Goal: Information Seeking & Learning: Learn about a topic

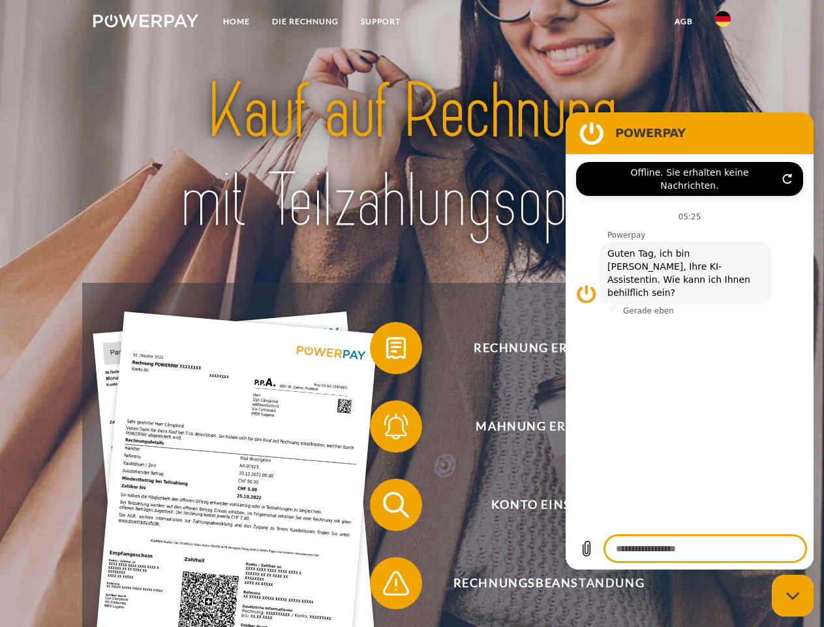
click at [146, 23] on img at bounding box center [145, 20] width 105 height 13
click at [723, 23] on img at bounding box center [723, 19] width 16 height 16
click at [683, 22] on link "agb" at bounding box center [684, 21] width 40 height 23
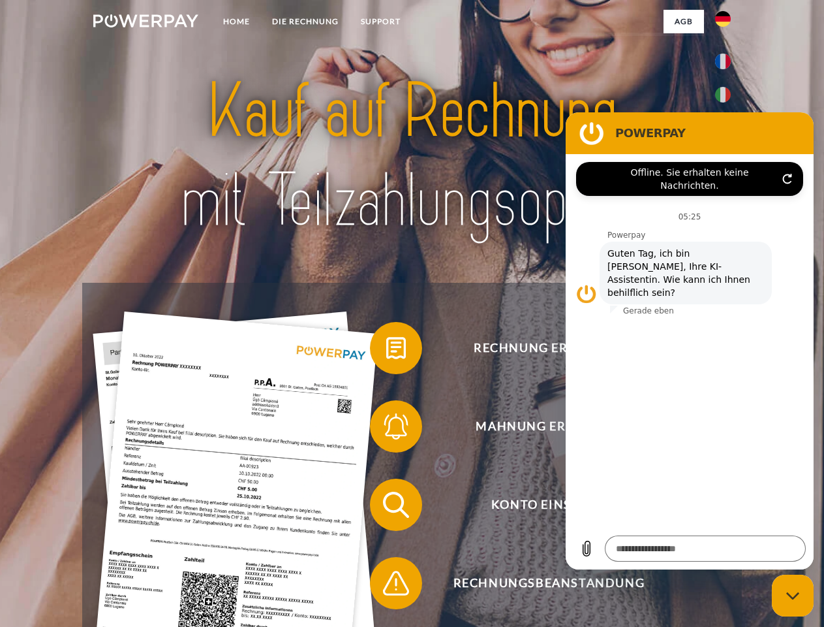
click at [386, 350] on span at bounding box center [376, 347] width 65 height 65
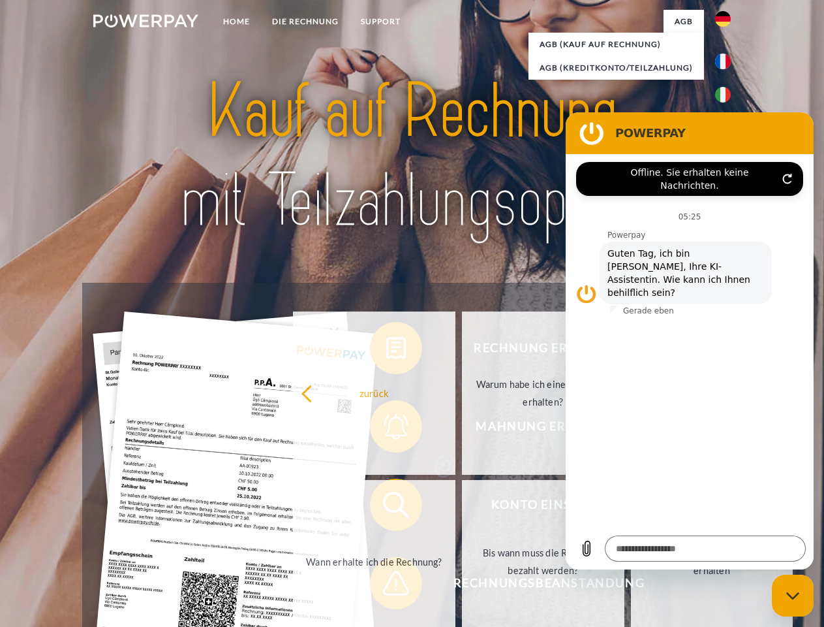
click at [386, 429] on div "Rechnung erhalten? Mahnung erhalten? Konto einsehen" at bounding box center [411, 544] width 659 height 522
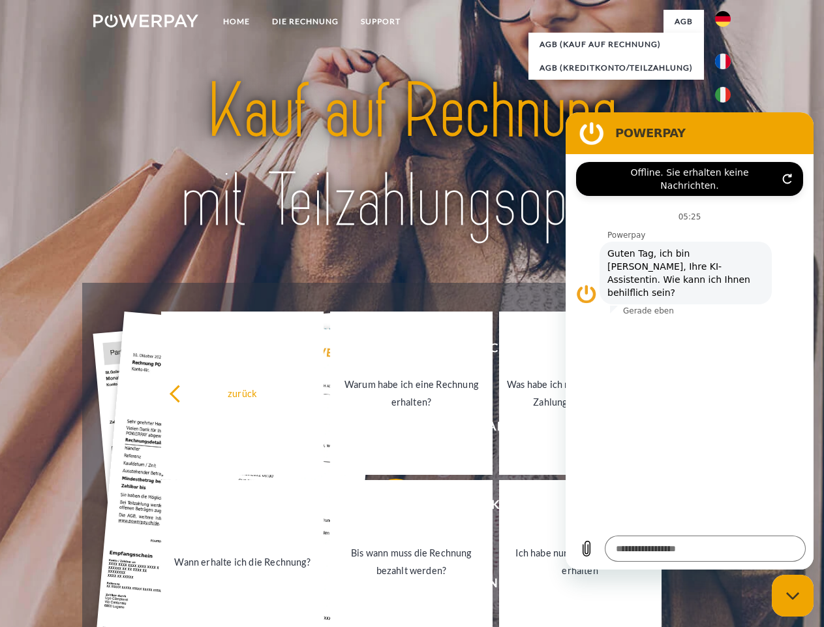
click at [386, 507] on link "Bis wann muss die Rechnung bezahlt werden?" at bounding box center [411, 561] width 163 height 163
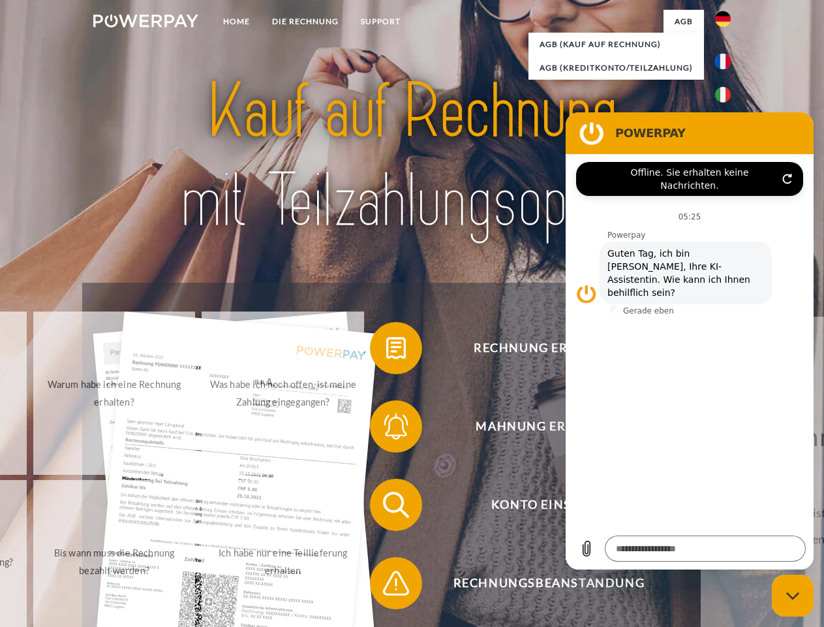
click at [386, 585] on span at bounding box center [376, 582] width 65 height 65
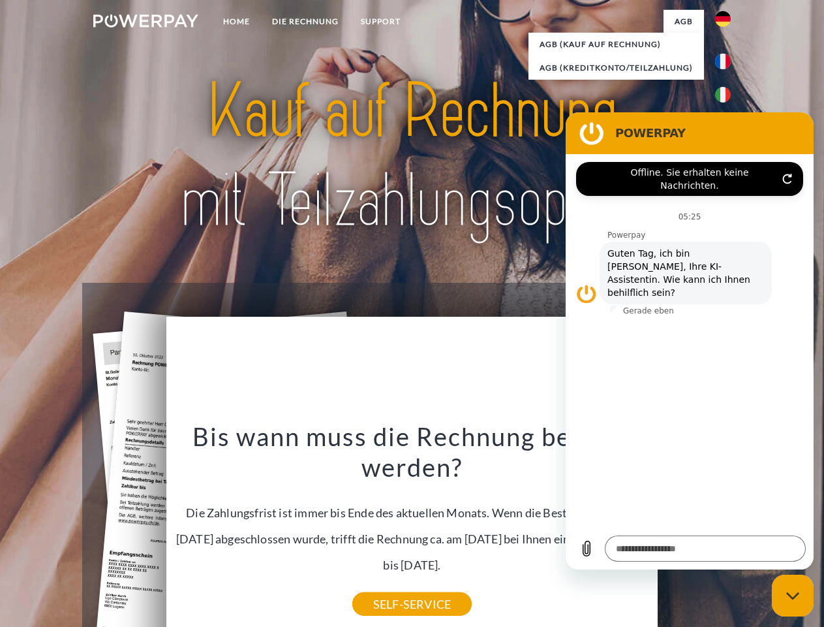
click at [793, 595] on icon "Messaging-Fenster schließen" at bounding box center [793, 595] width 14 height 8
type textarea "*"
